Goal: Task Accomplishment & Management: Complete application form

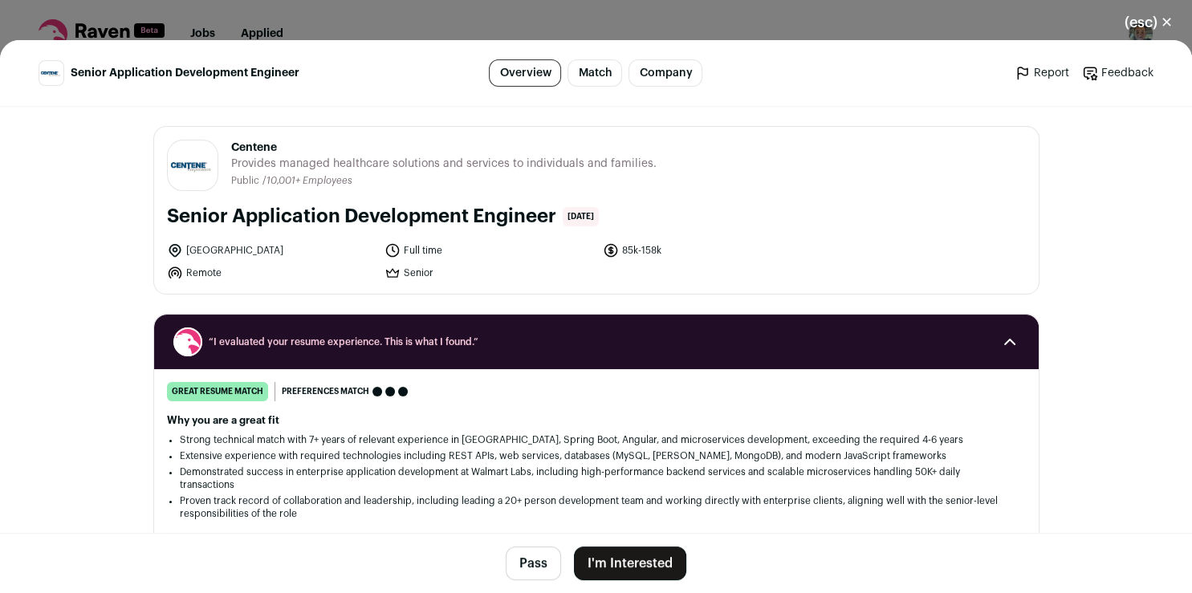
click at [656, 559] on button "I'm Interested" at bounding box center [630, 563] width 112 height 34
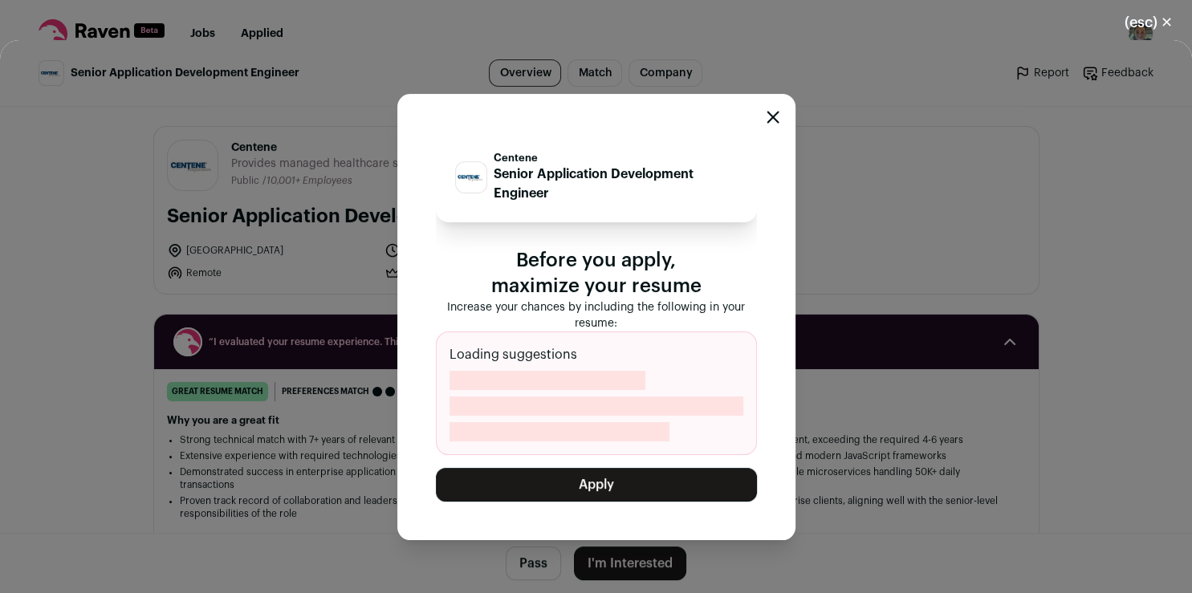
click at [695, 473] on button "Apply" at bounding box center [596, 485] width 321 height 34
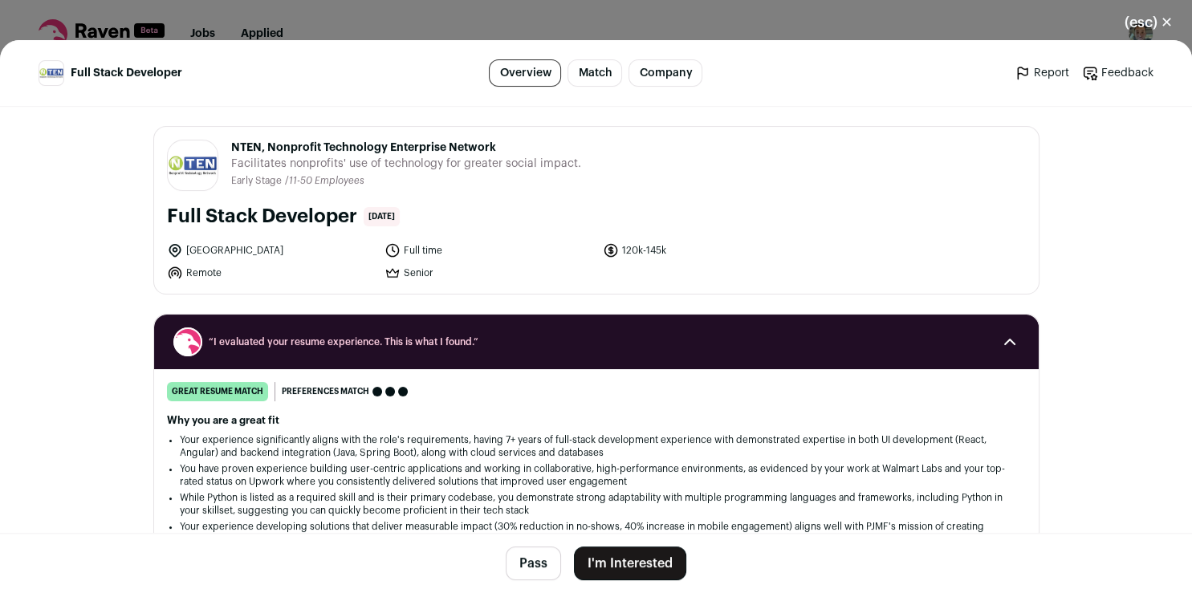
click at [620, 573] on button "I'm Interested" at bounding box center [630, 563] width 112 height 34
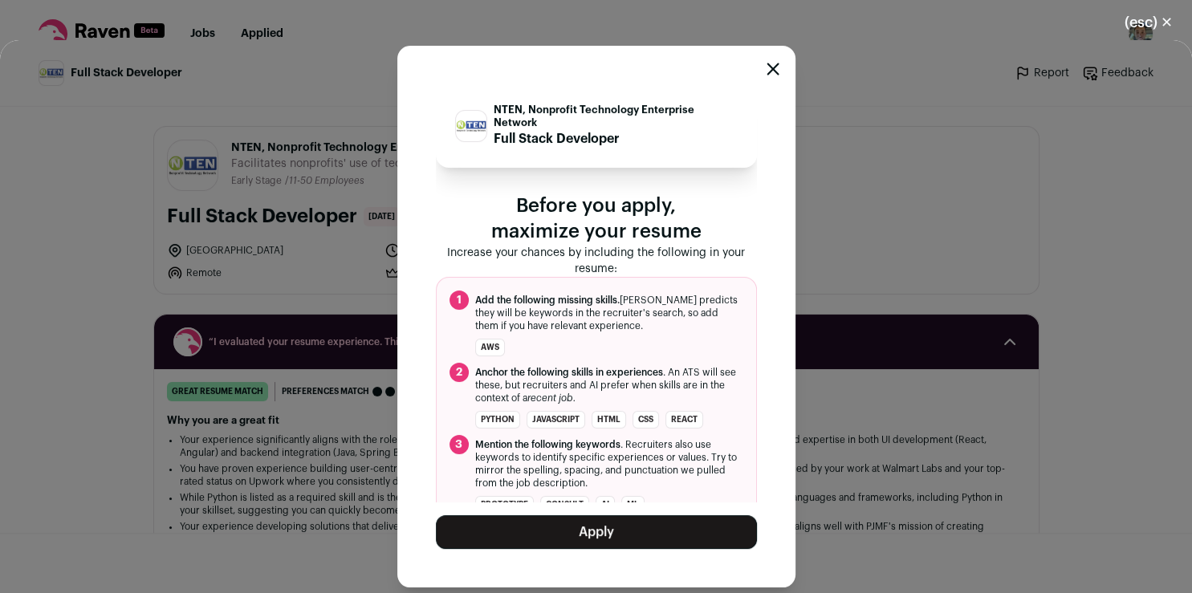
click at [623, 526] on button "Apply" at bounding box center [596, 532] width 321 height 34
